Goal: Transaction & Acquisition: Purchase product/service

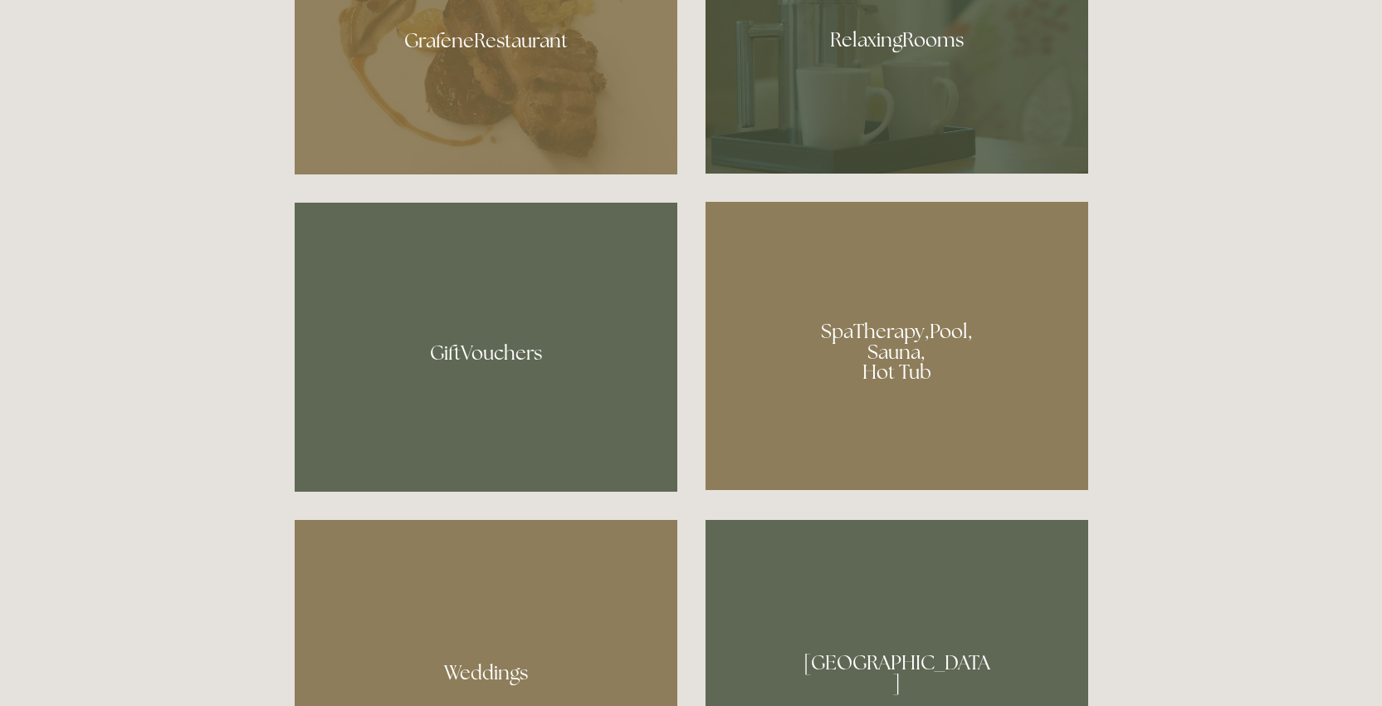
scroll to position [1209, 0]
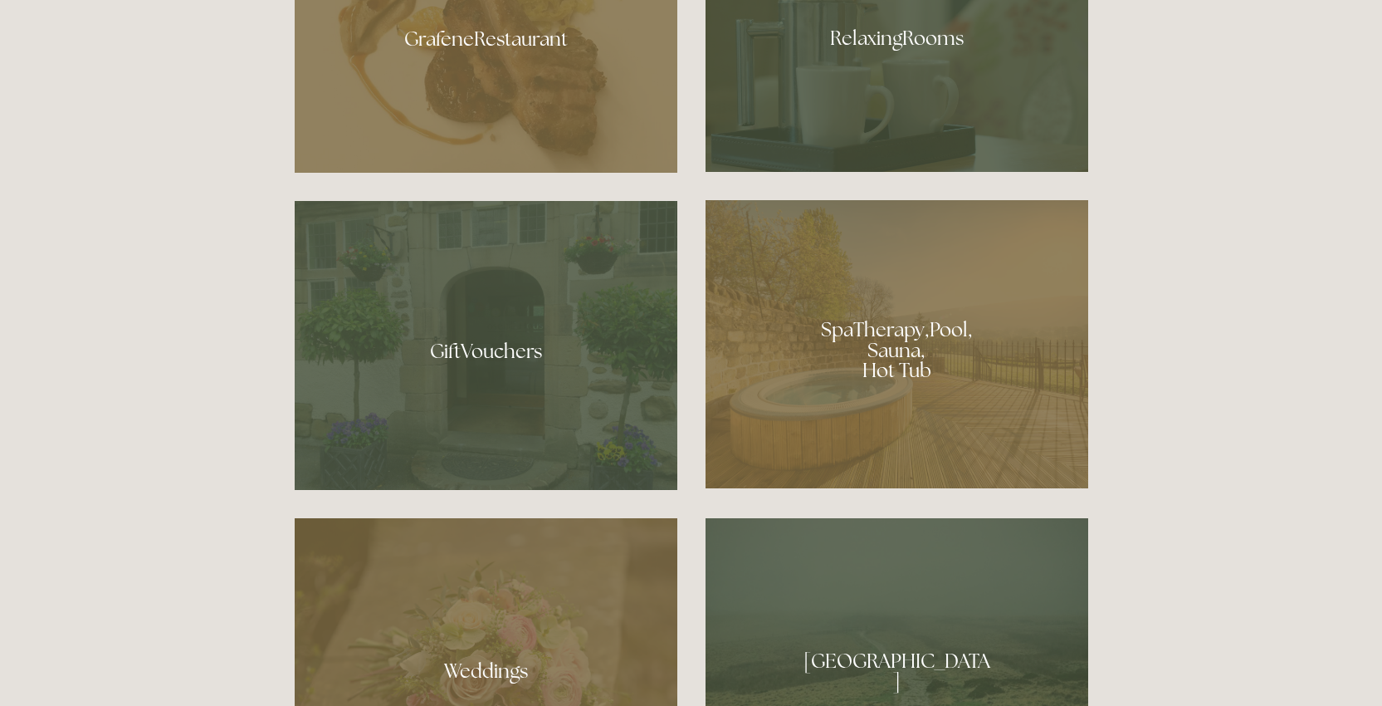
click at [792, 395] on div at bounding box center [897, 344] width 383 height 288
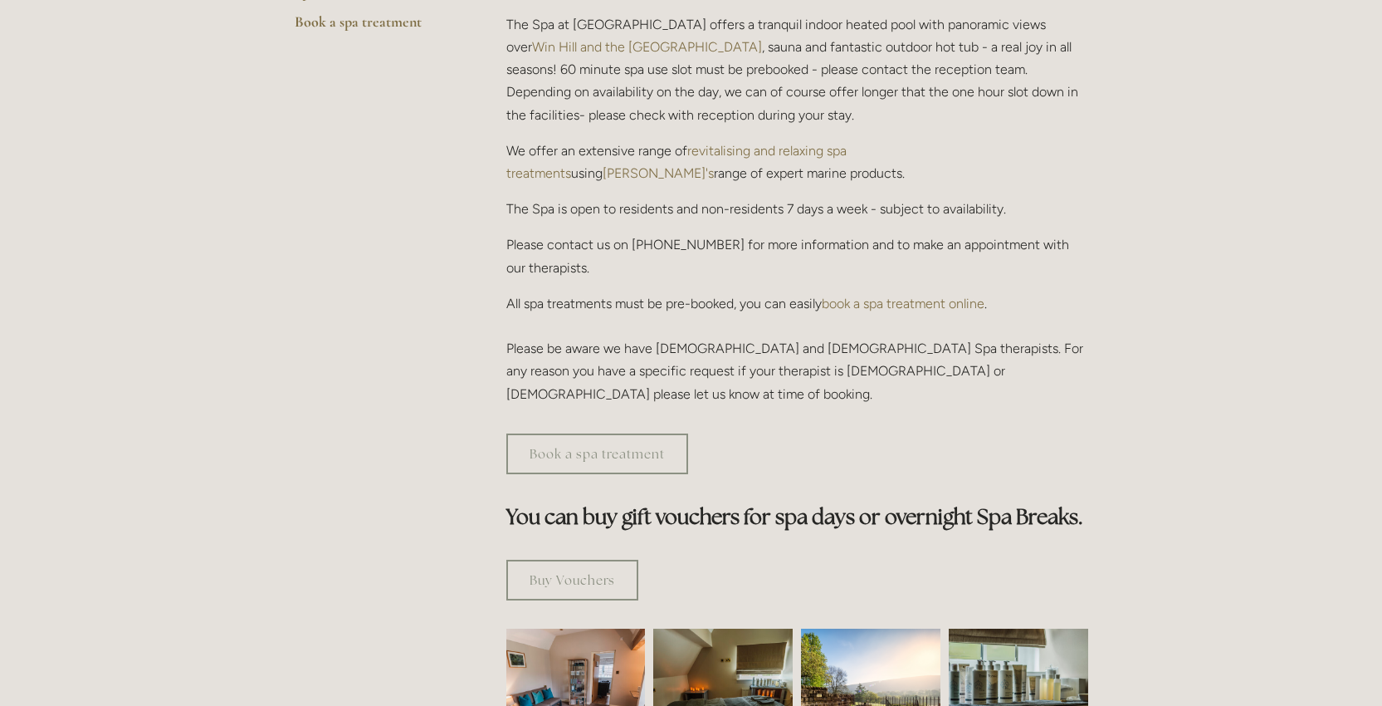
scroll to position [317, 0]
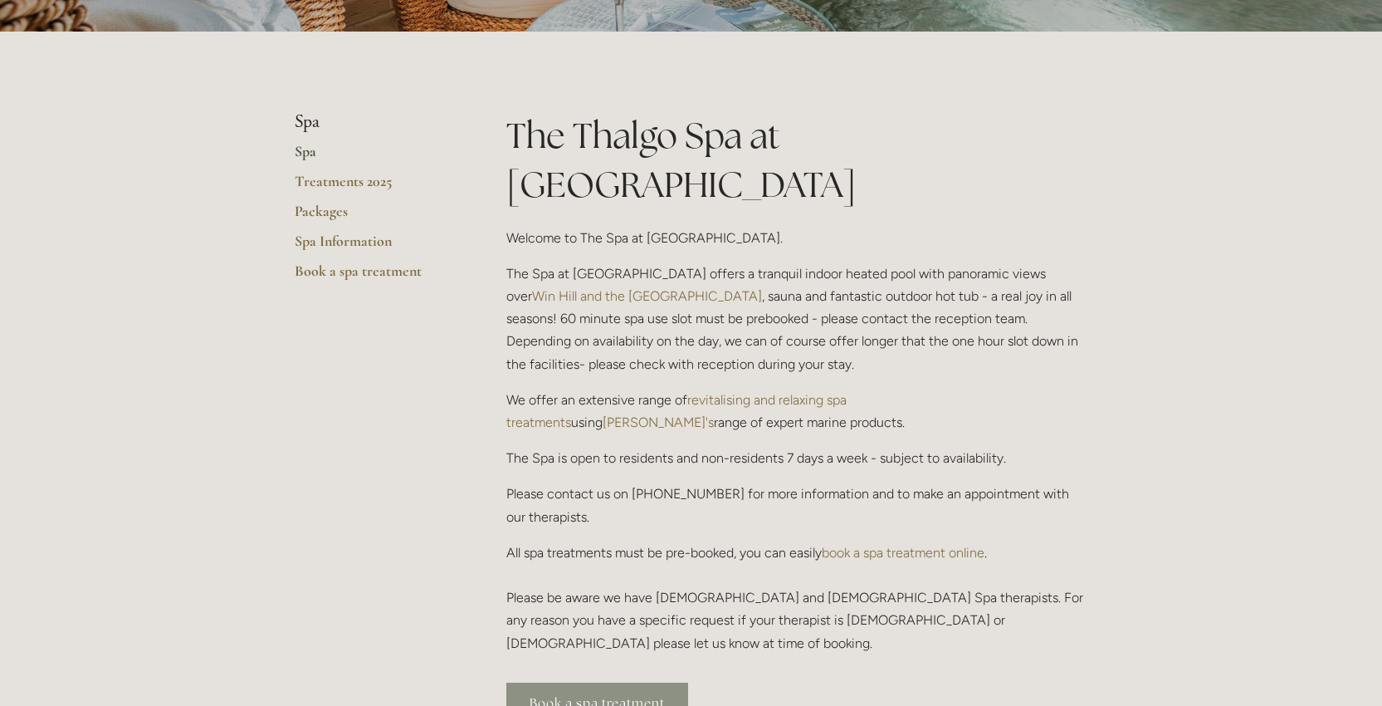
click at [657, 682] on link "Book a spa treatment" at bounding box center [597, 702] width 182 height 41
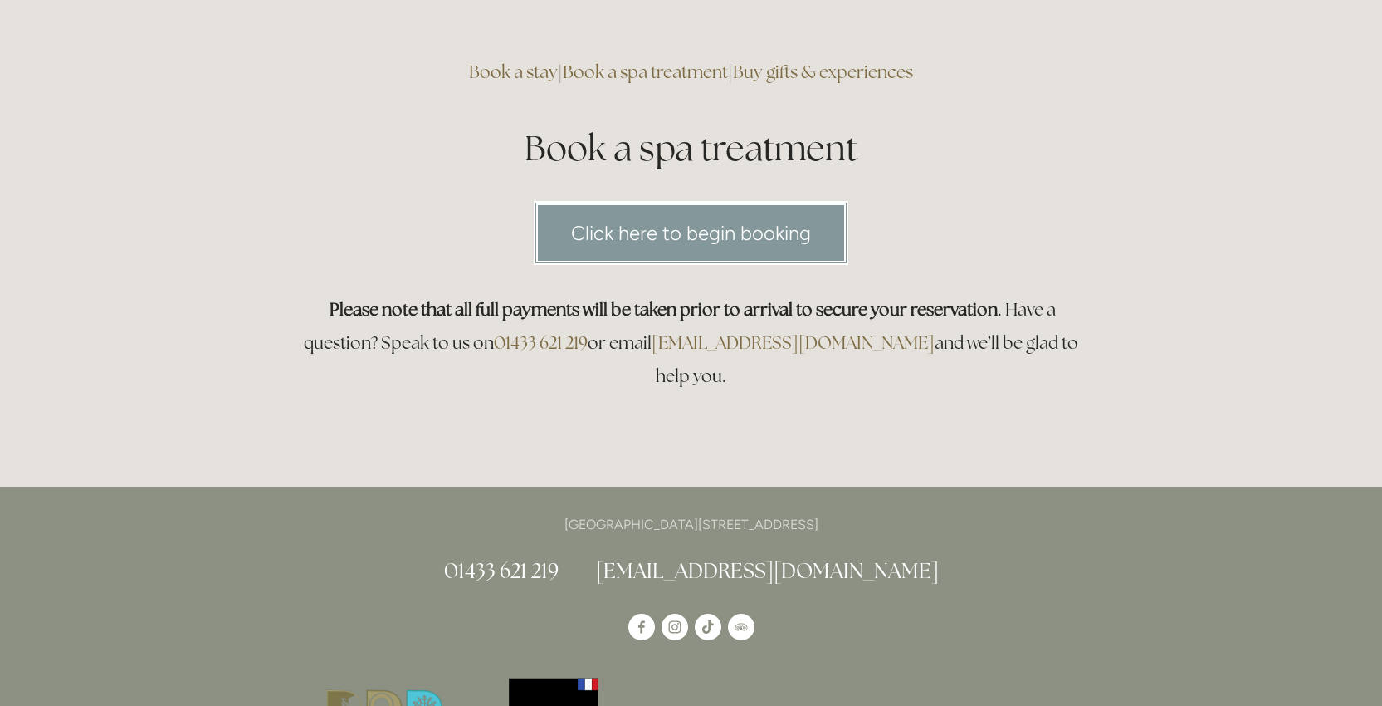
scroll to position [117, 0]
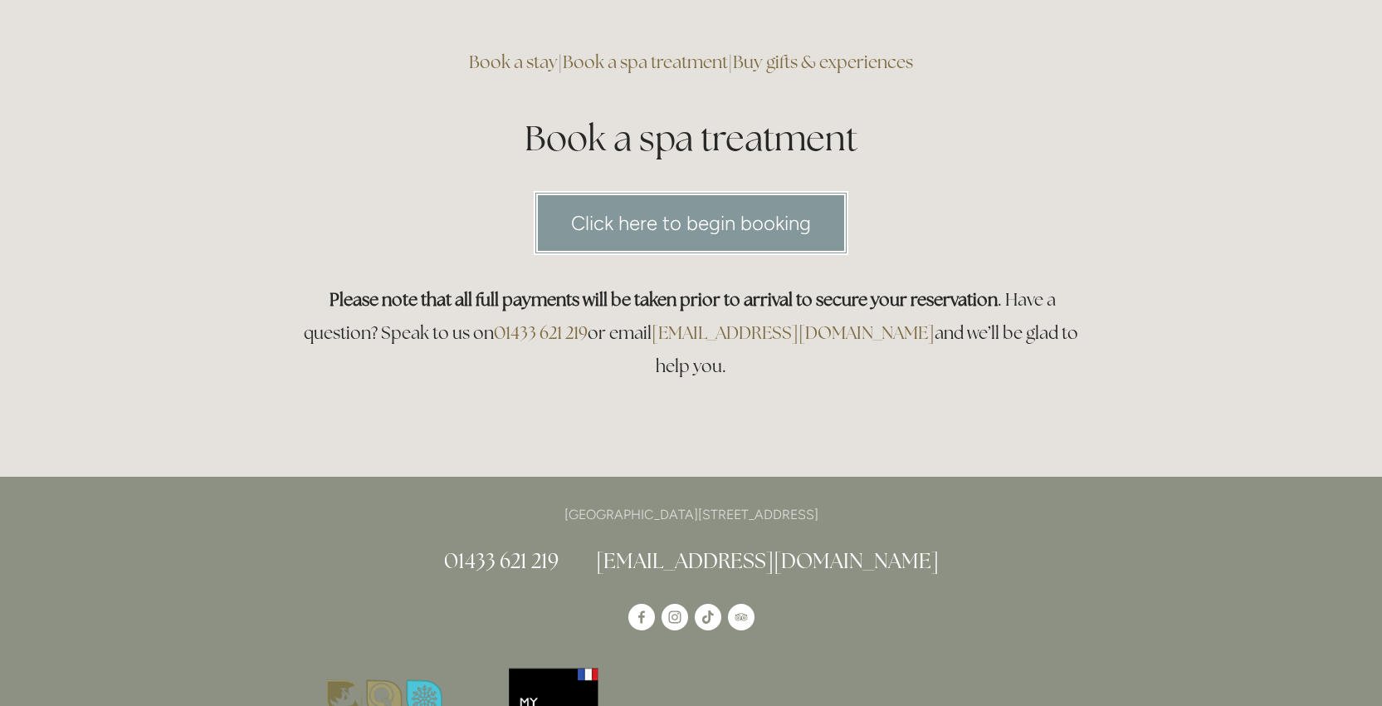
click at [690, 237] on link "Click here to begin booking" at bounding box center [691, 223] width 315 height 64
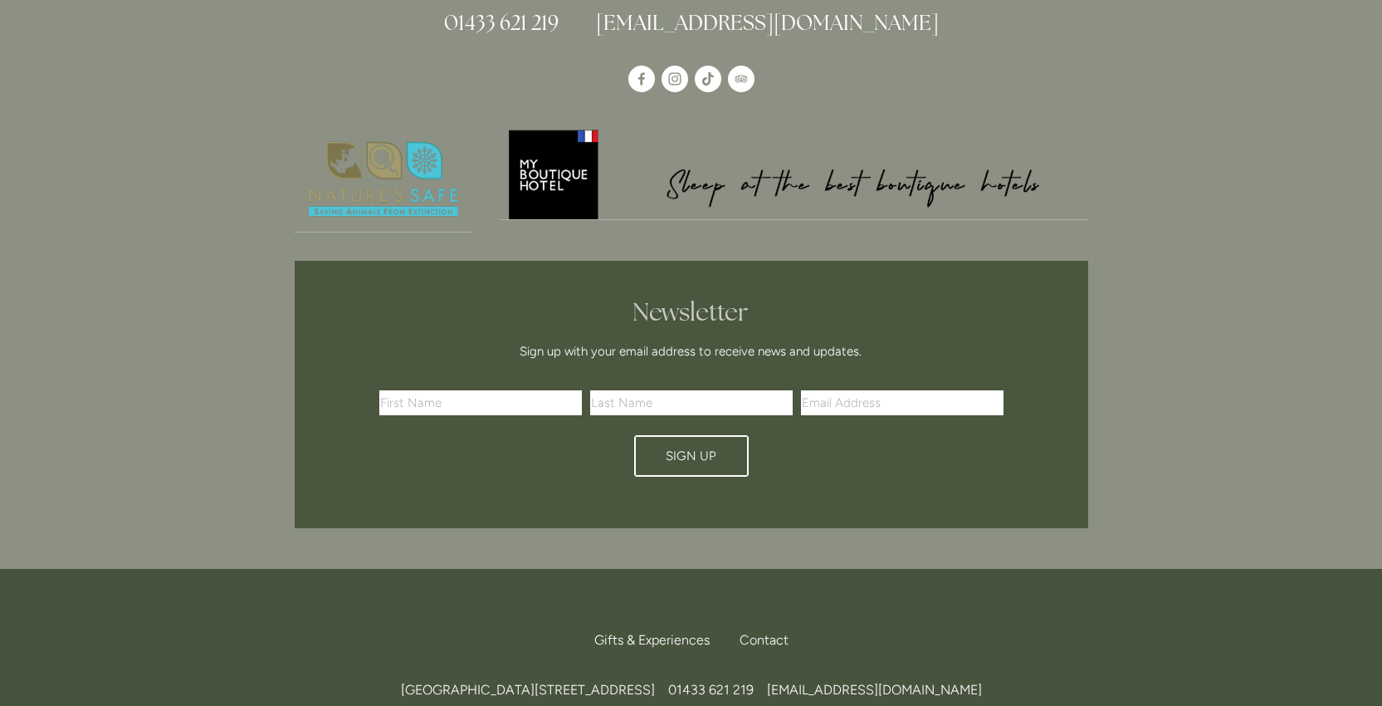
scroll to position [0, 0]
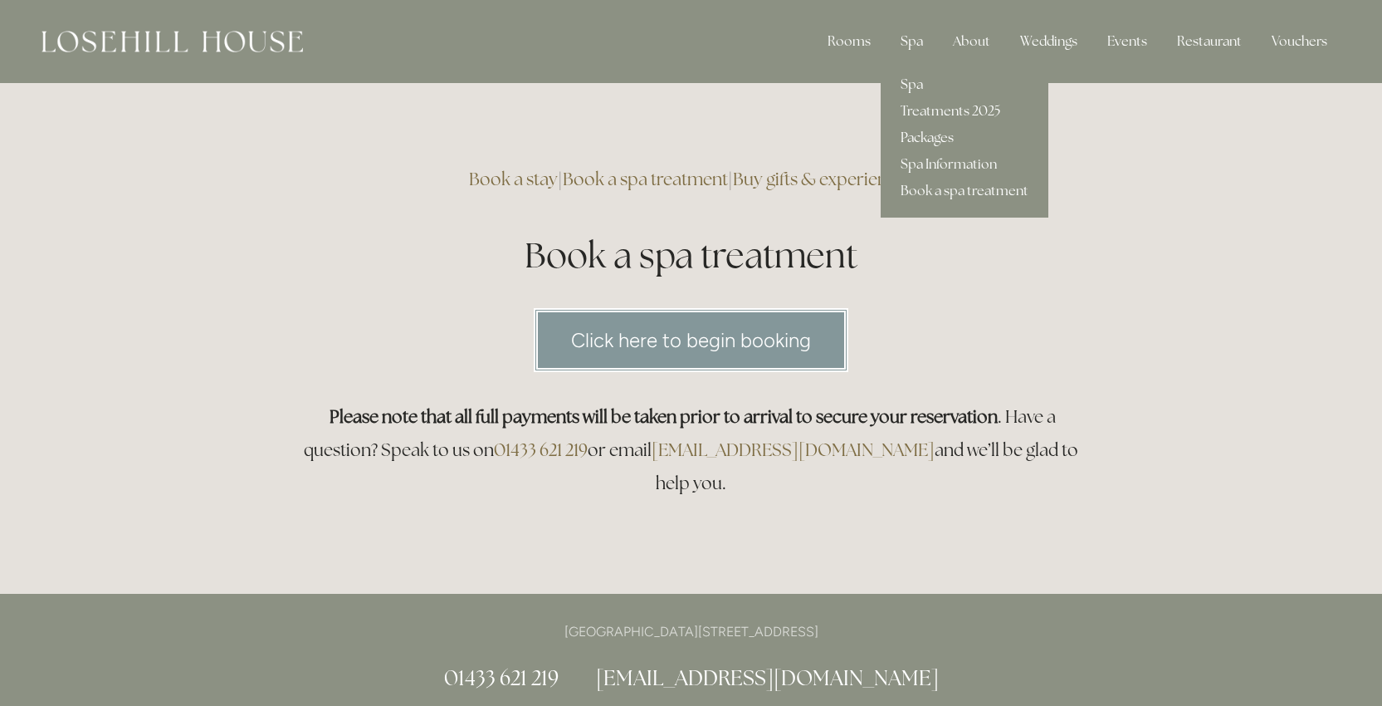
click at [922, 138] on link "Packages" at bounding box center [965, 138] width 168 height 27
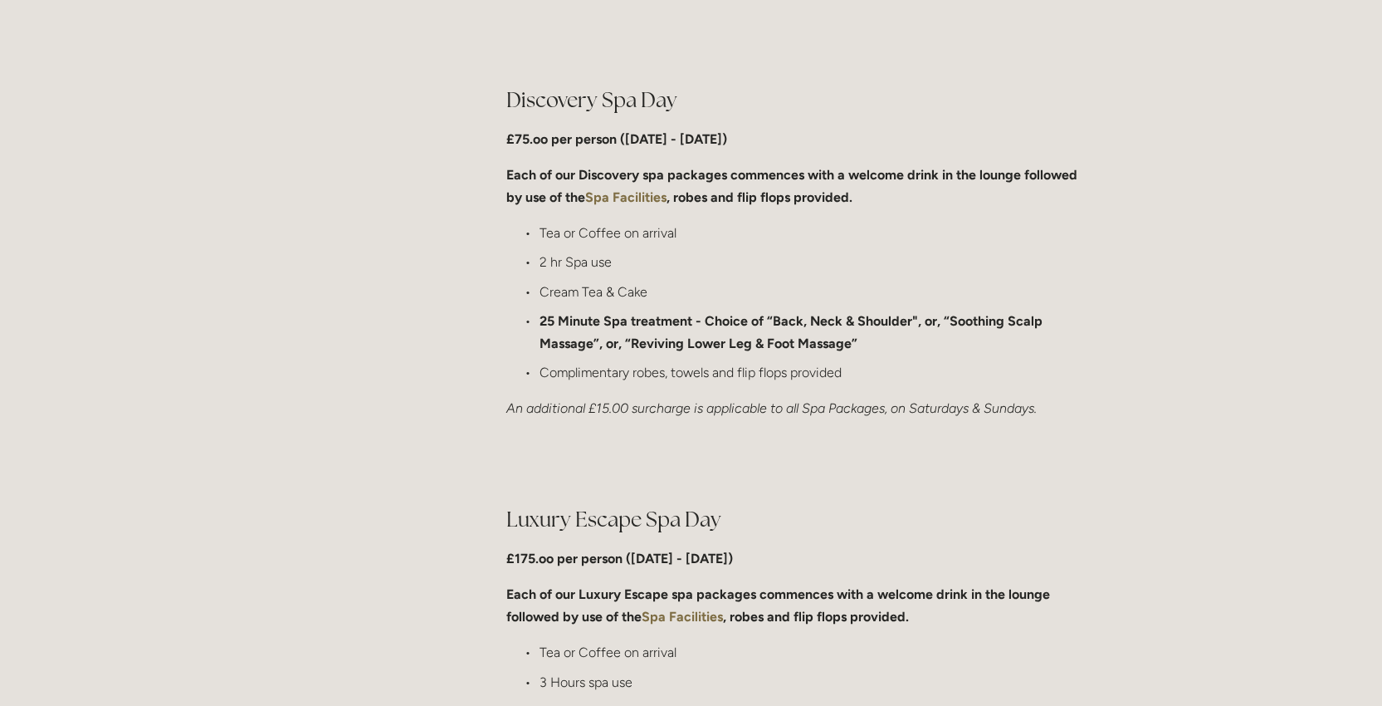
scroll to position [1265, 0]
click at [648, 198] on strong "Spa Facilities" at bounding box center [625, 196] width 81 height 16
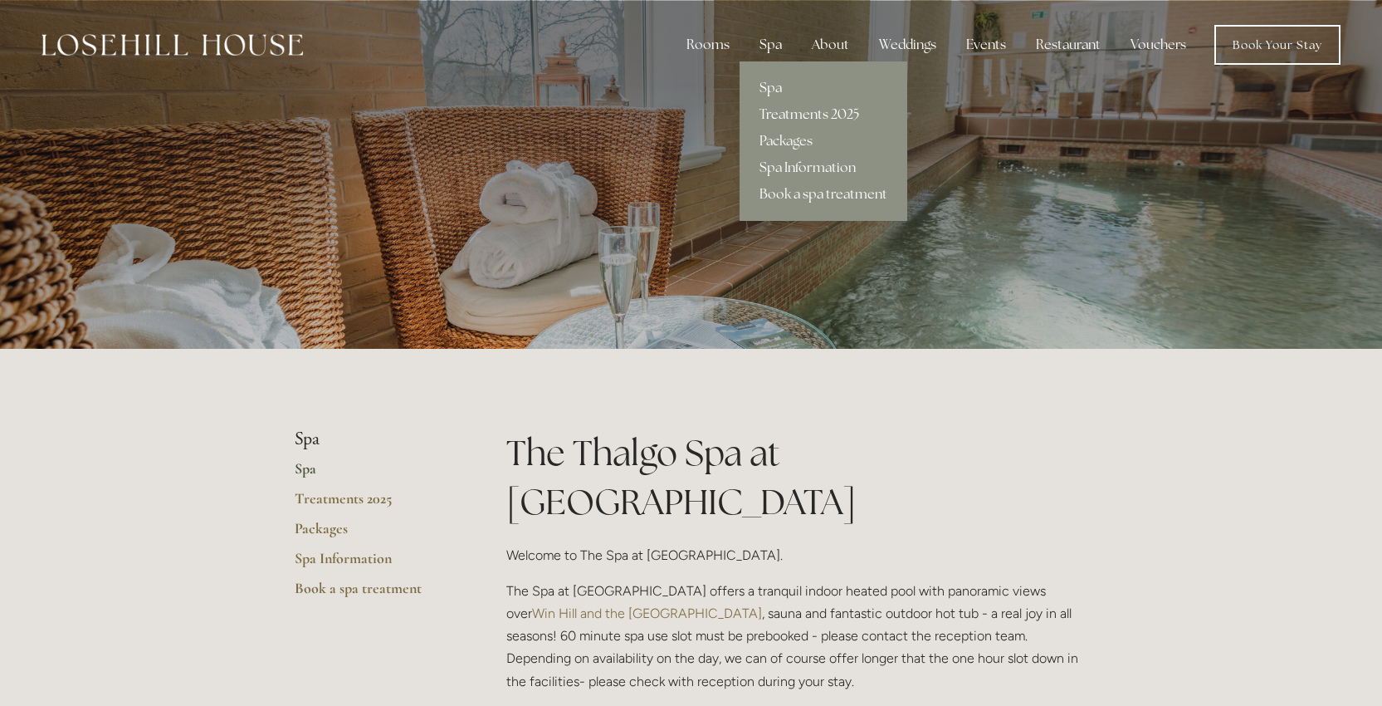
click at [781, 117] on link "Treatments 2025" at bounding box center [824, 114] width 168 height 27
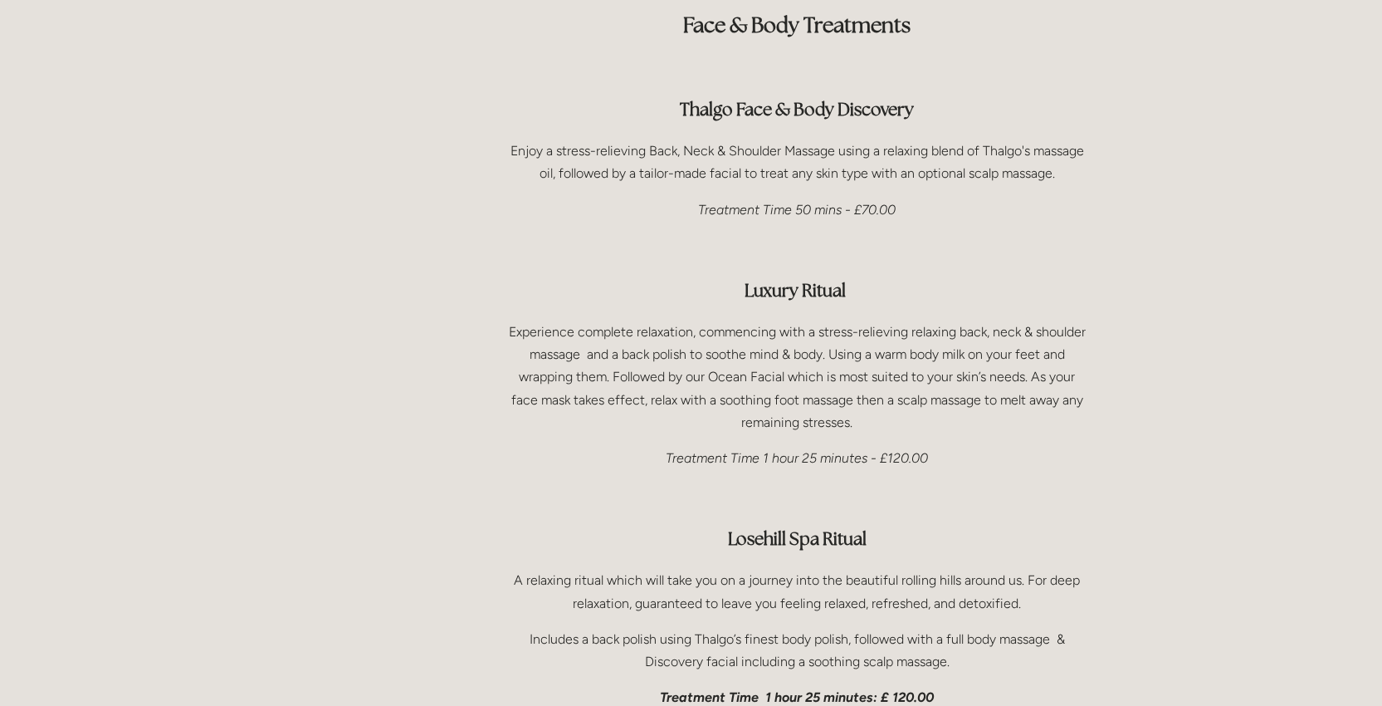
scroll to position [2162, 0]
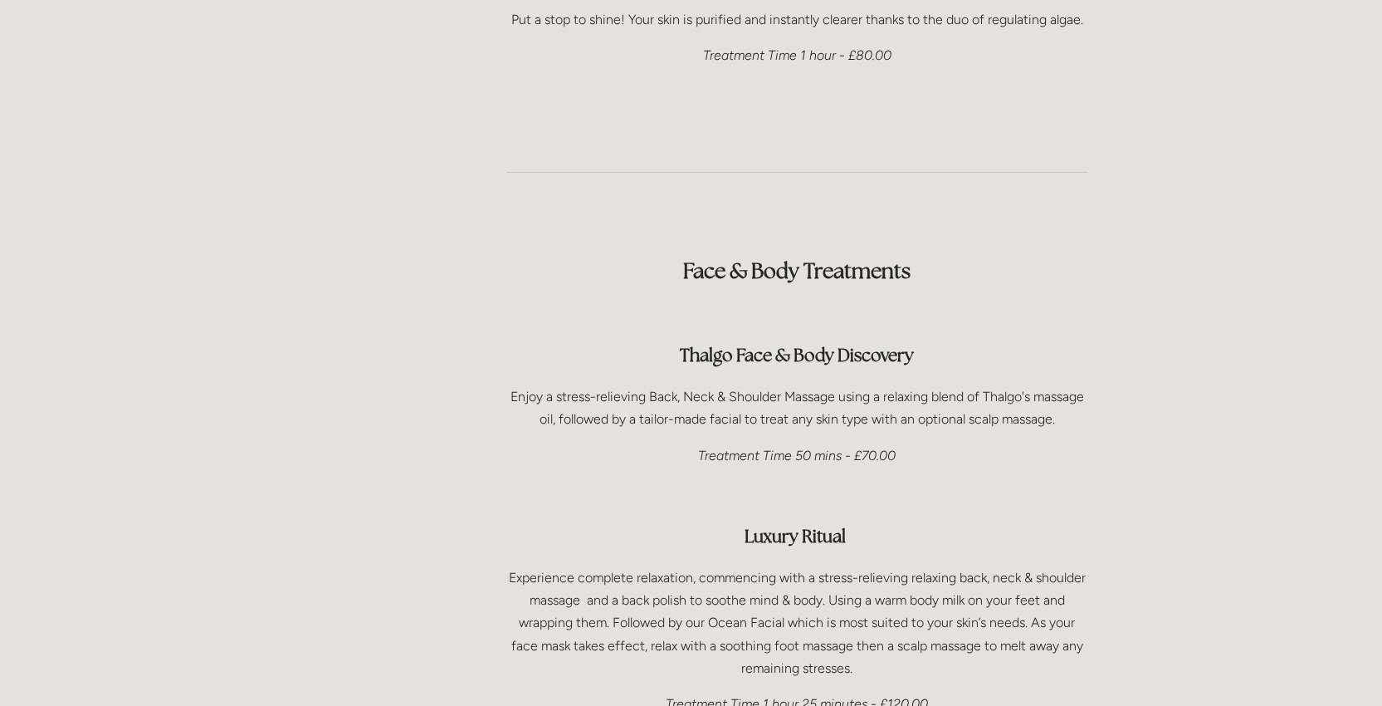
click at [894, 344] on strong "Thalgo Face & Body Discovery" at bounding box center [797, 355] width 234 height 22
click at [857, 328] on div "Face & Body Treatments Thalgo Face & Body Discovery Enjoy a stress-relieving Ba…" at bounding box center [797, 590] width 582 height 726
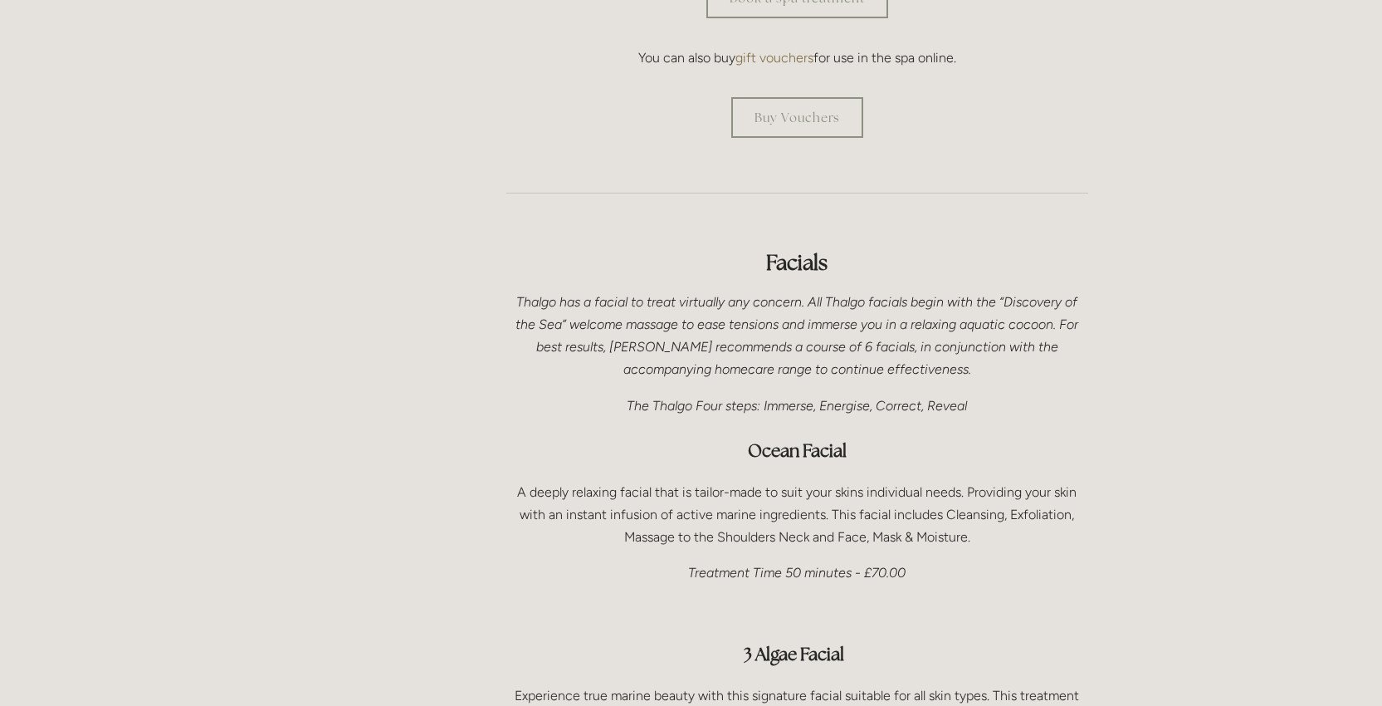
scroll to position [0, 0]
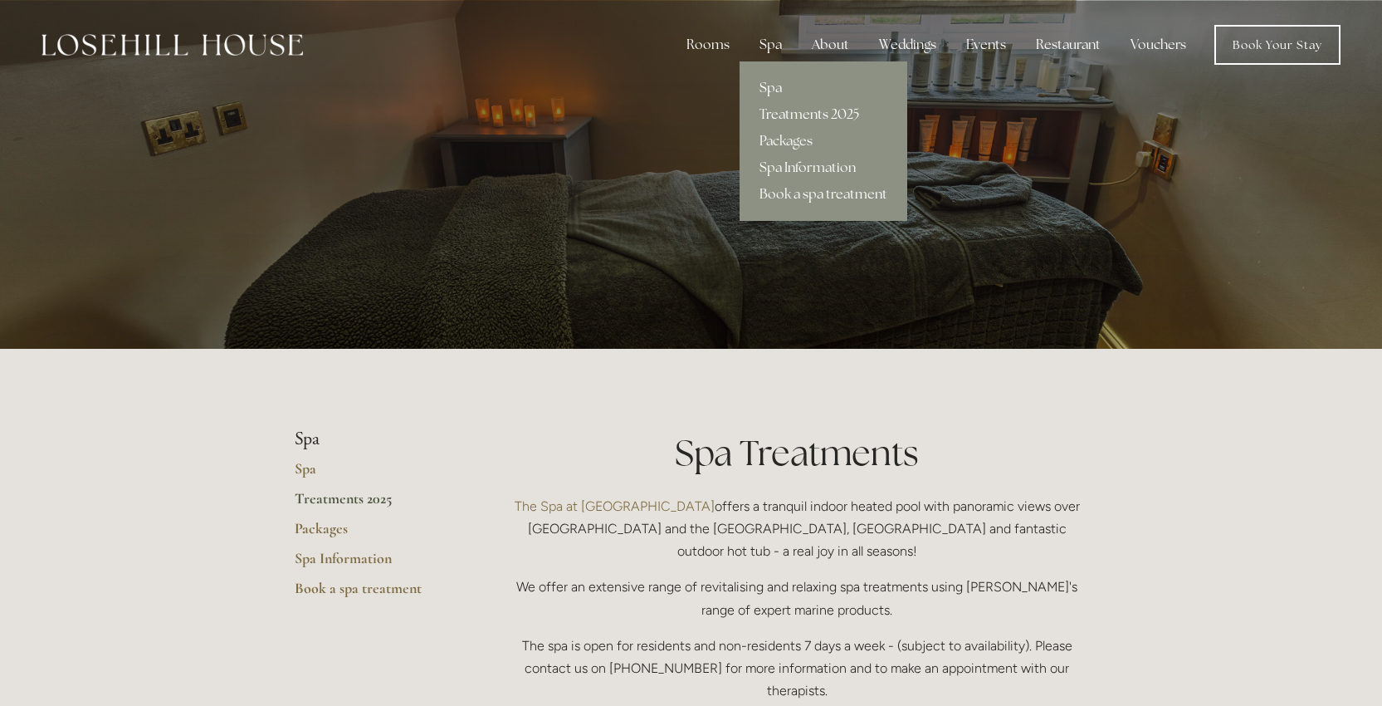
click at [776, 85] on link "Spa" at bounding box center [824, 88] width 168 height 27
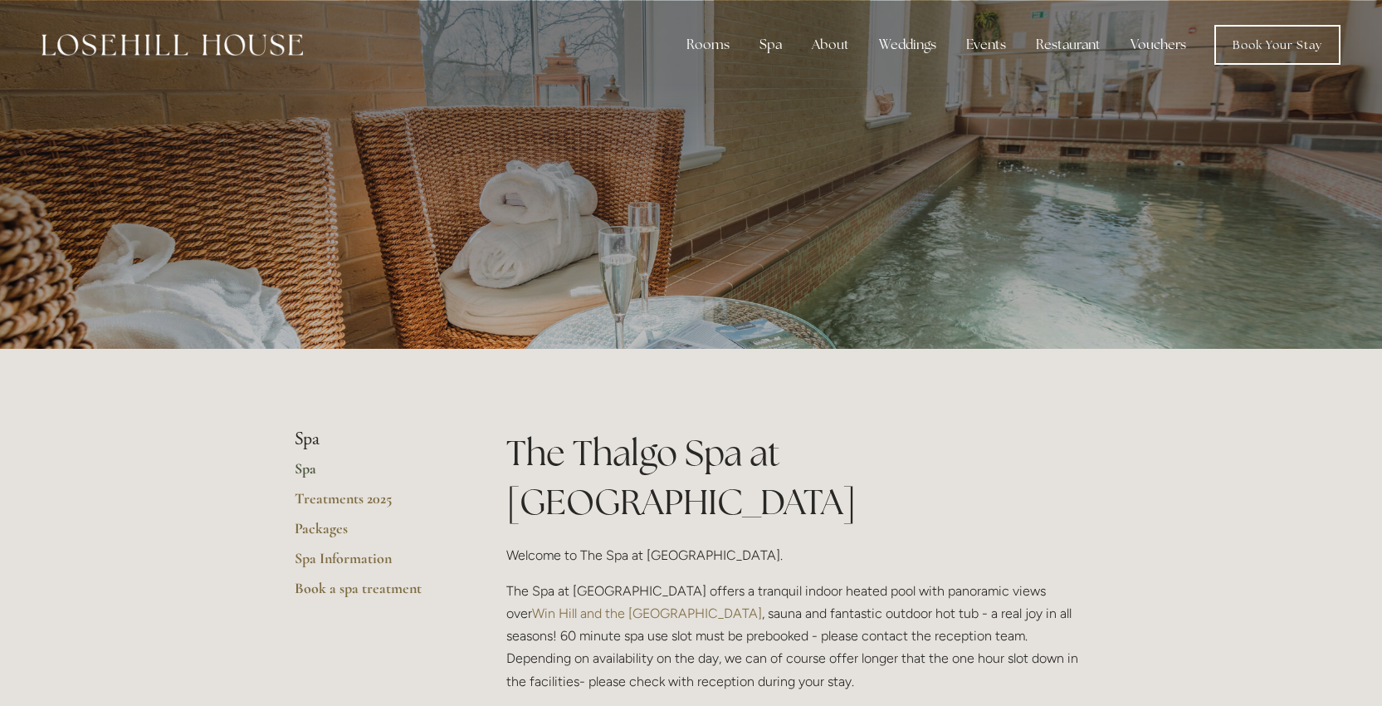
click at [1159, 42] on link "Vouchers" at bounding box center [1159, 44] width 82 height 33
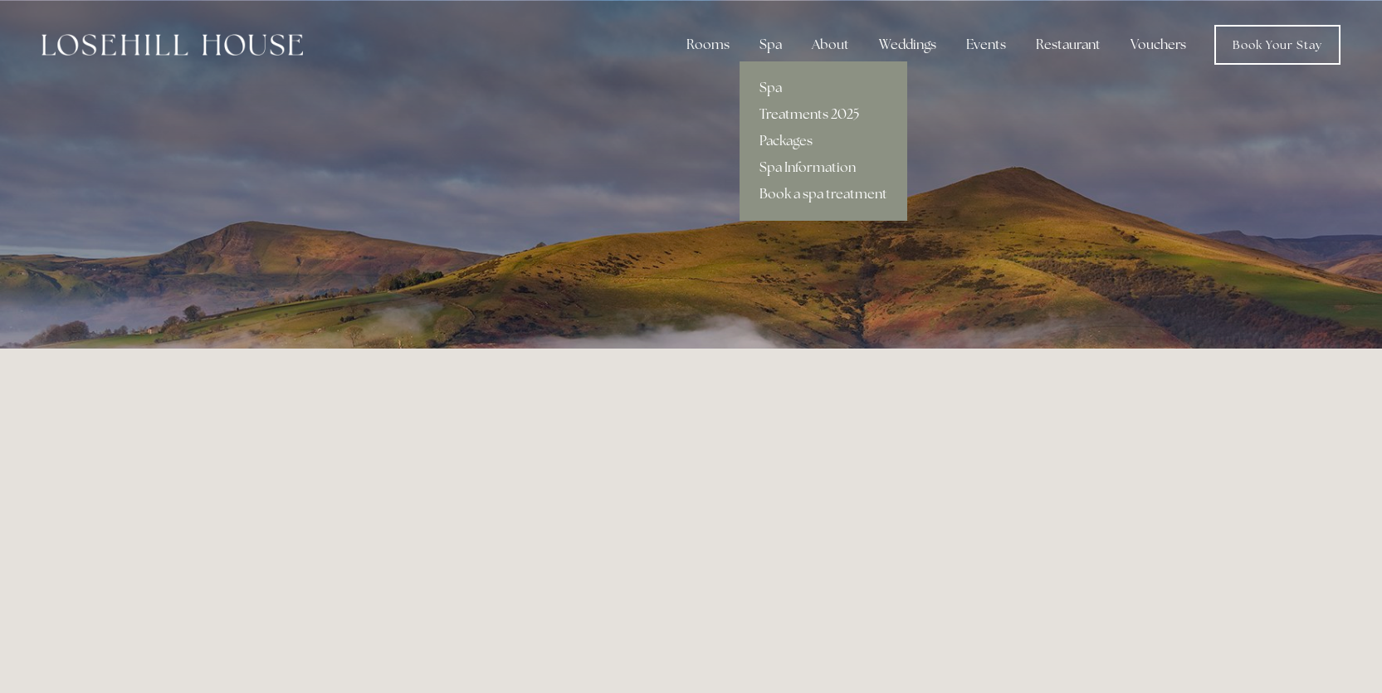
click at [802, 112] on link "Treatments 2025" at bounding box center [824, 114] width 168 height 27
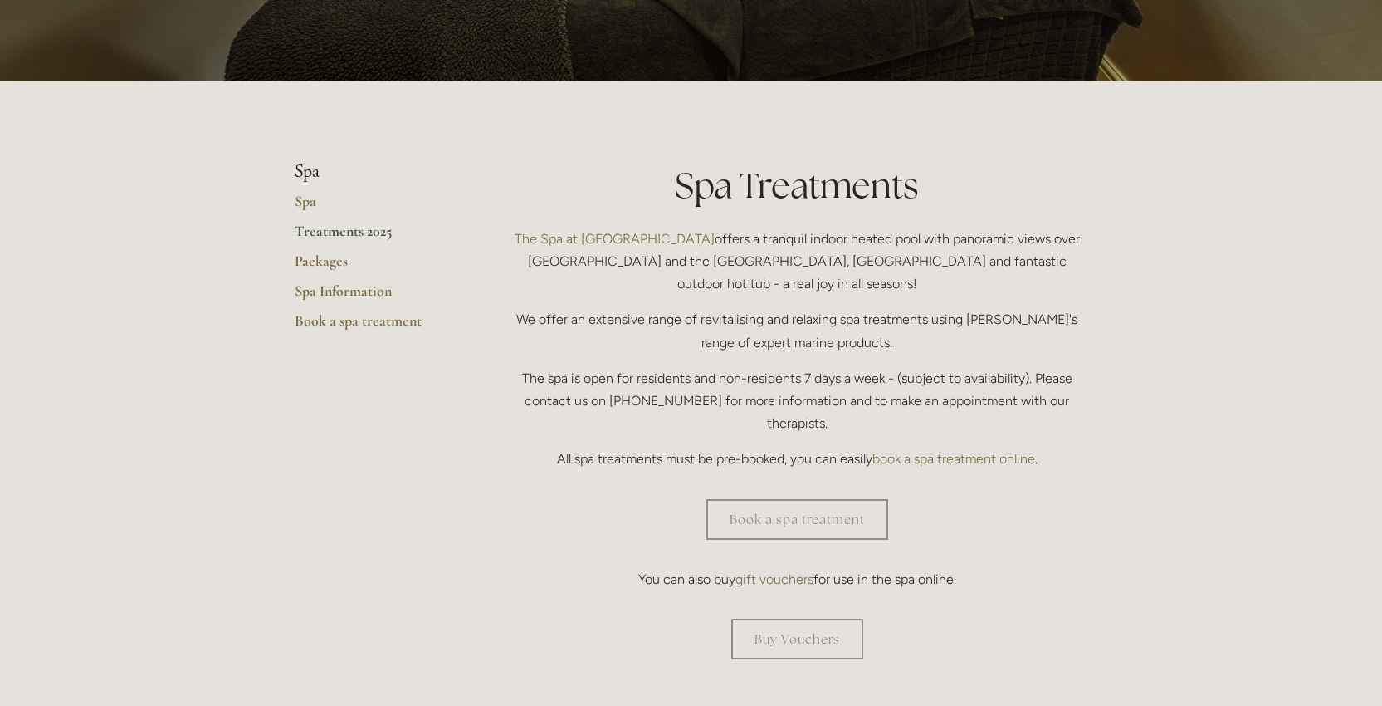
scroll to position [276, 0]
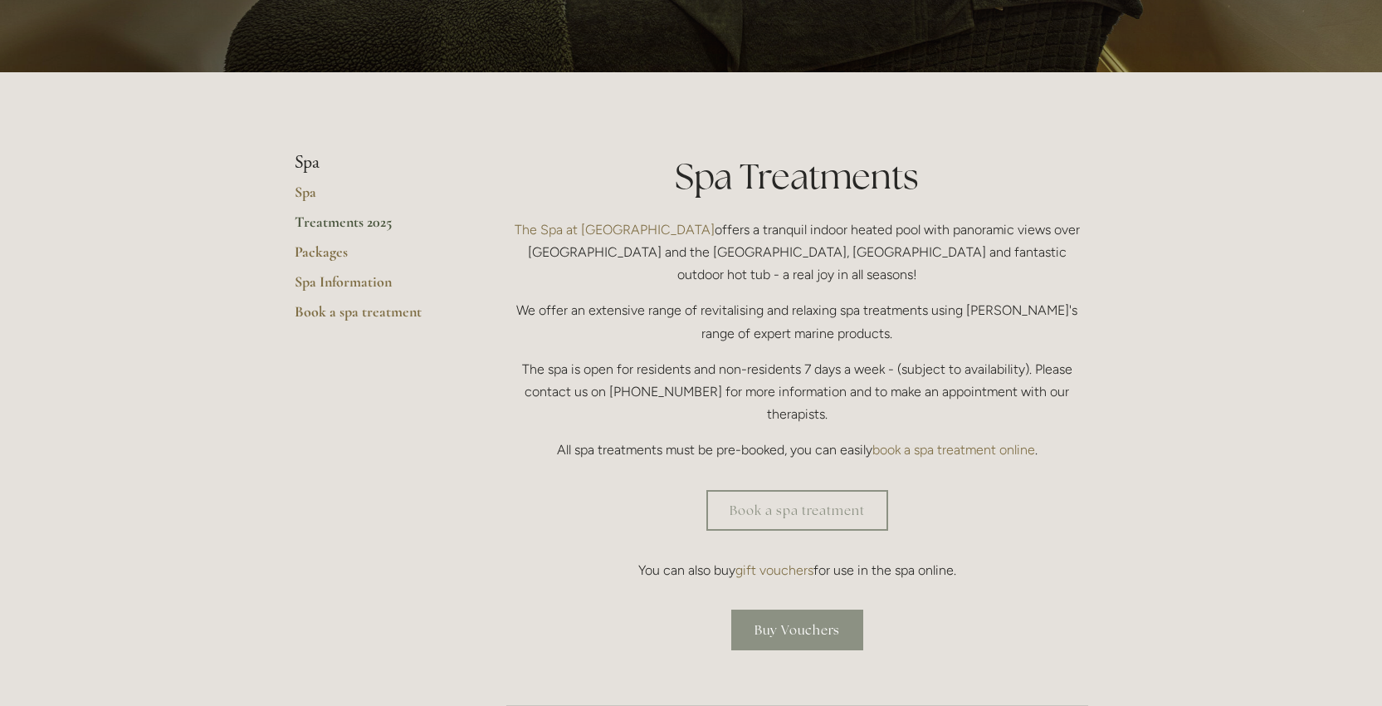
click at [758, 609] on link "Buy Vouchers" at bounding box center [797, 629] width 132 height 41
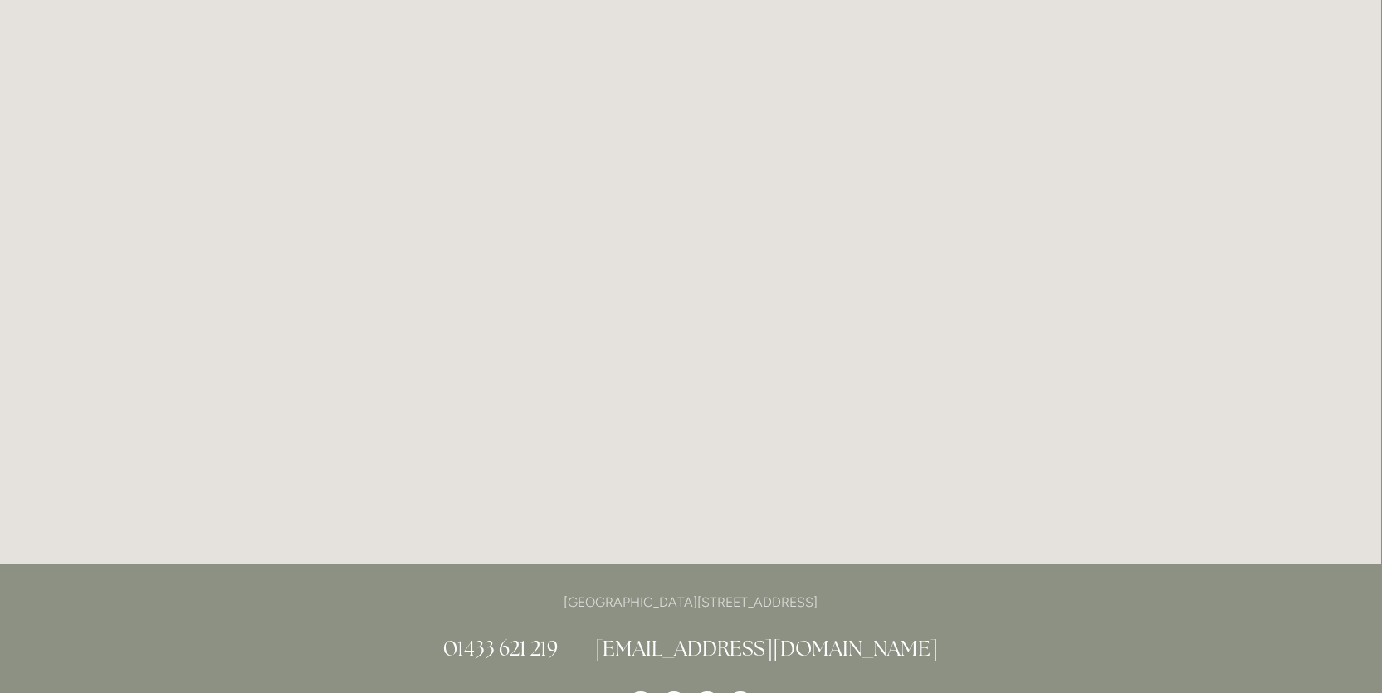
scroll to position [2334, 1]
